Goal: Task Accomplishment & Management: Use online tool/utility

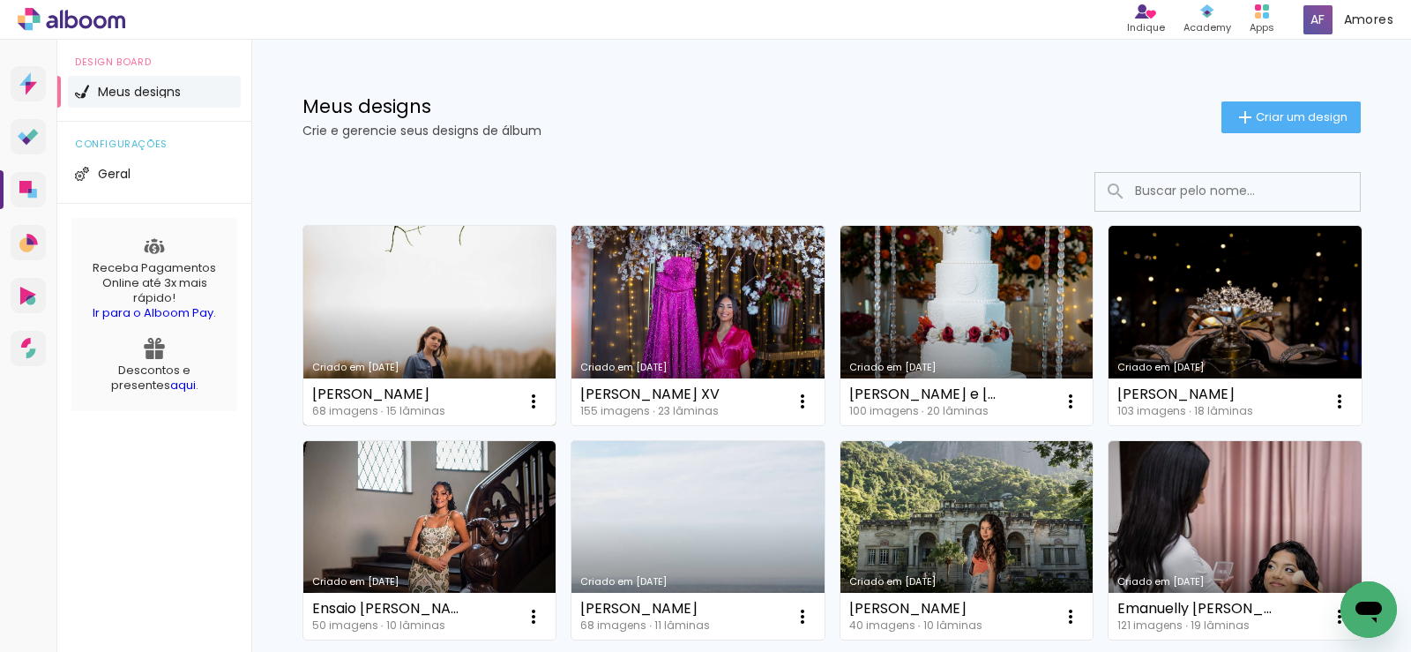
click at [471, 296] on link "Criado em [DATE]" at bounding box center [429, 325] width 253 height 199
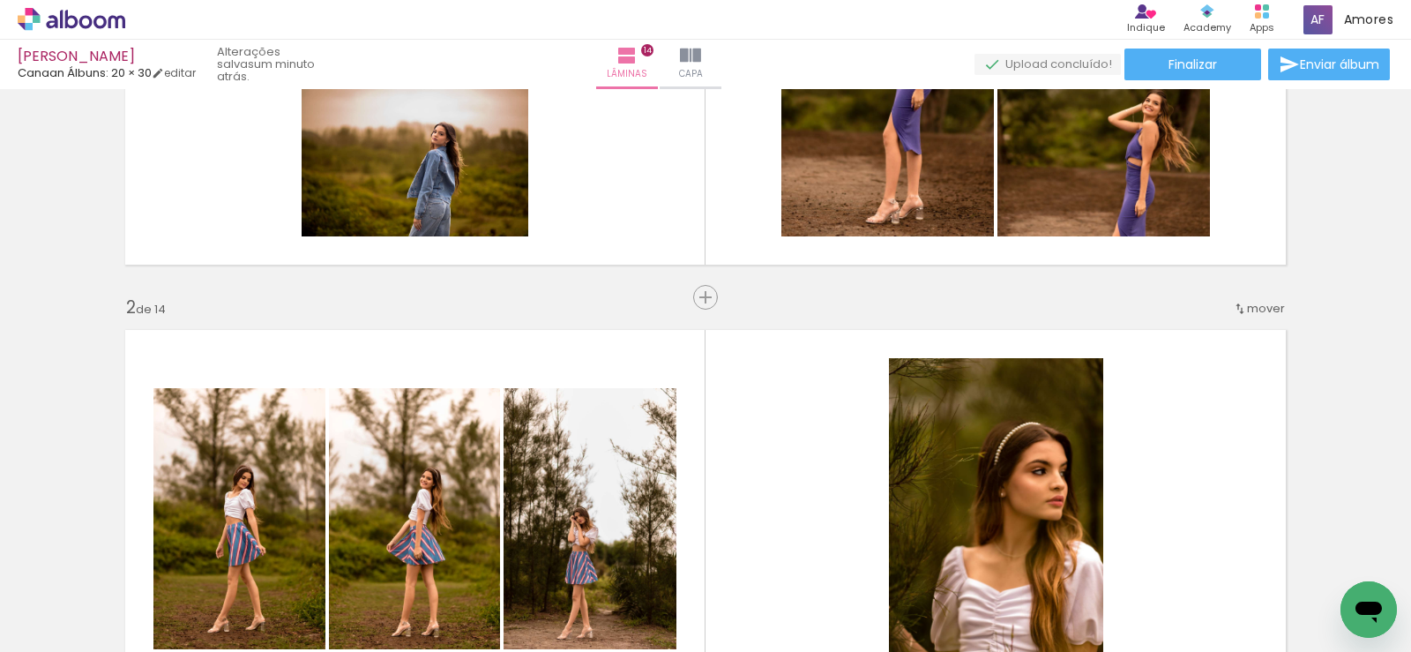
scroll to position [441, 0]
